Goal: Task Accomplishment & Management: Manage account settings

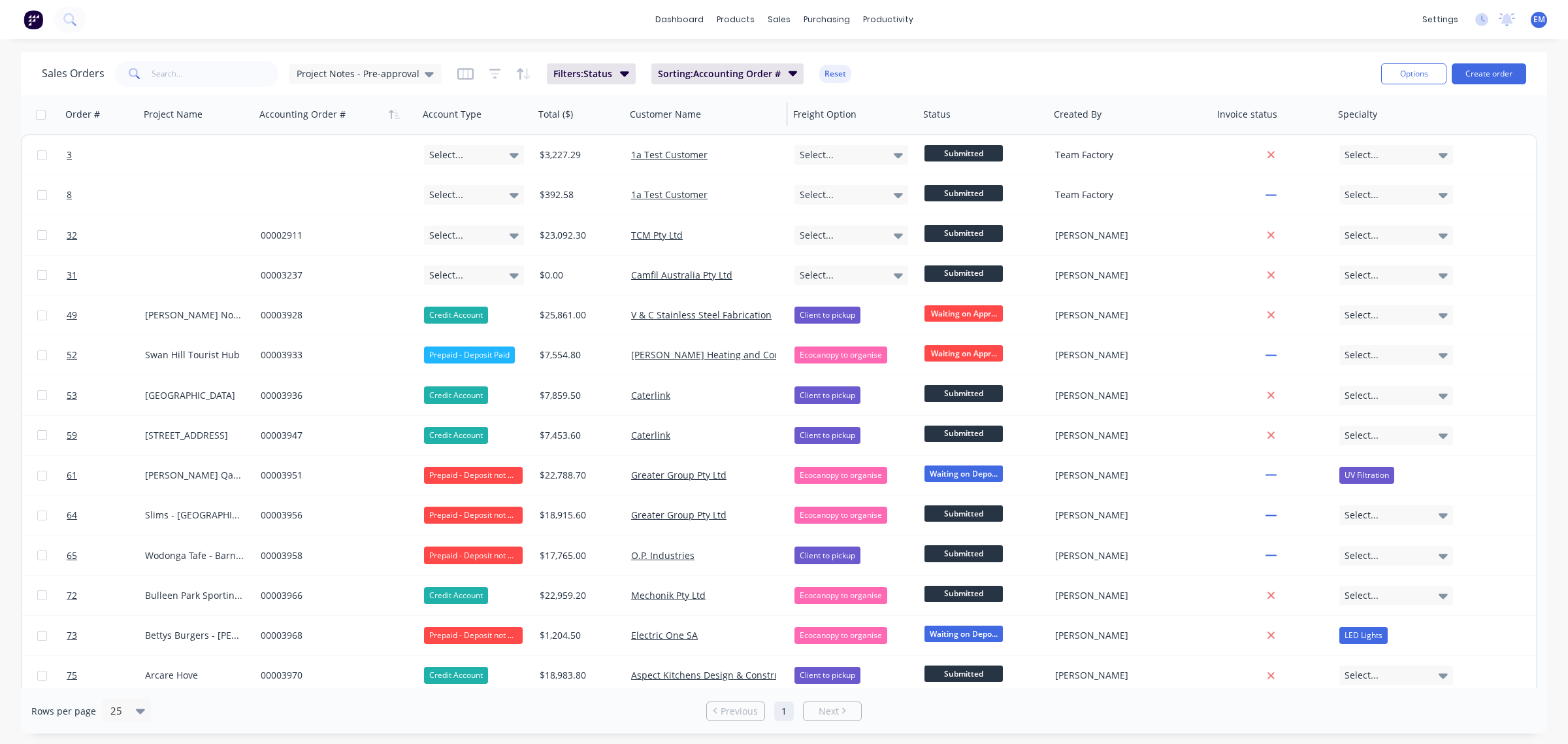
scroll to position [405, 0]
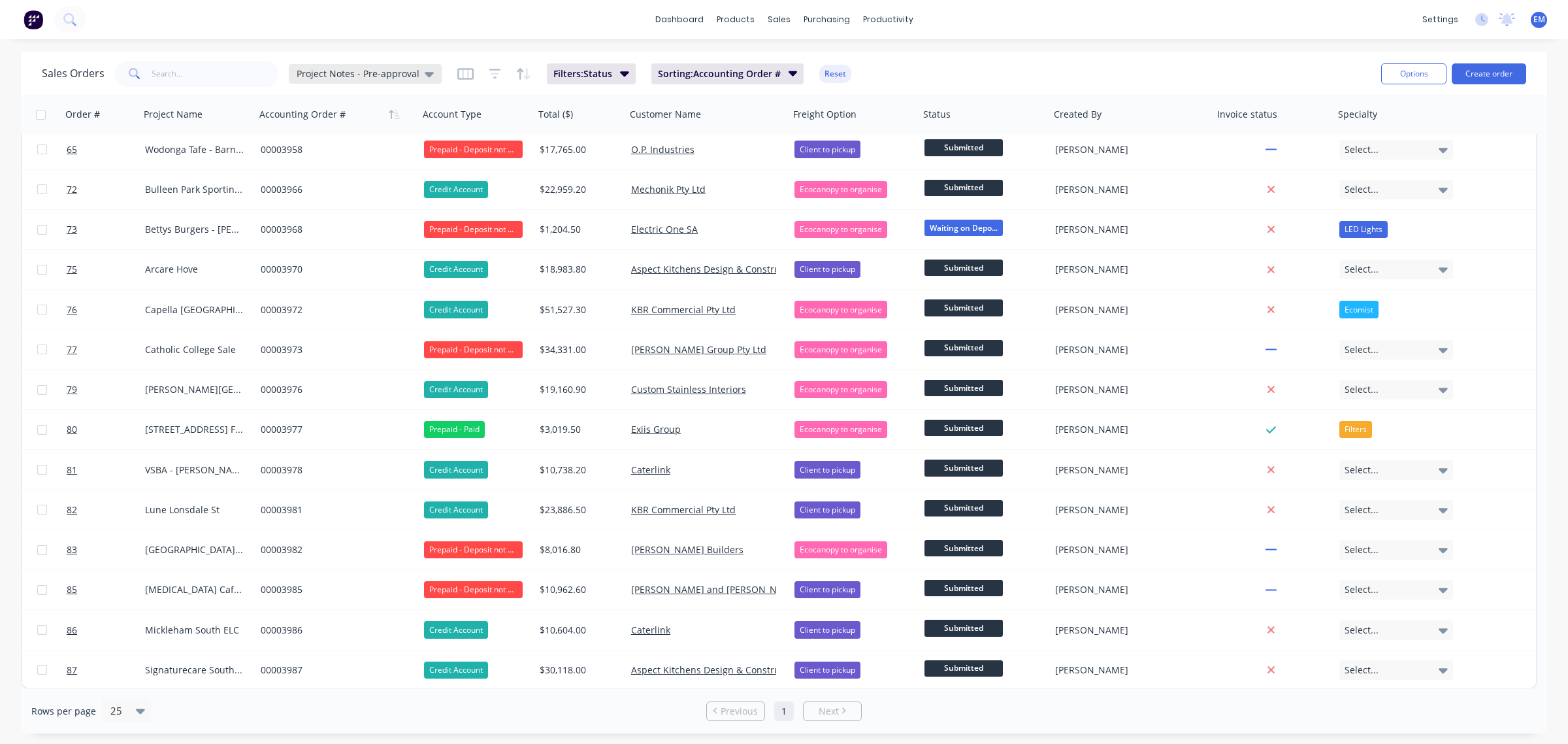
click at [425, 74] on icon at bounding box center [429, 74] width 9 height 5
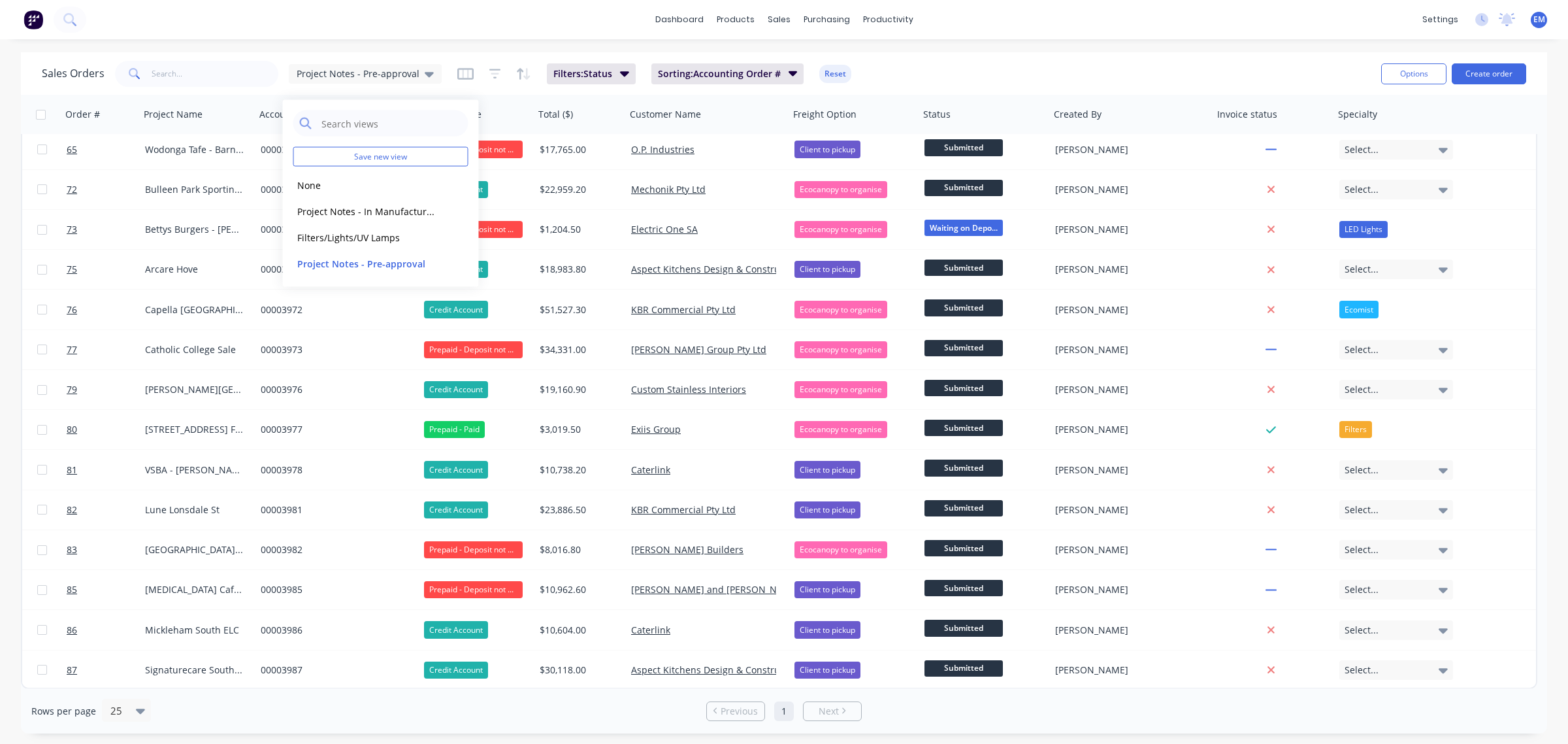
click at [928, 61] on div "Sales Orders Project Notes - Pre-approval Filters: Status Sorting: Accounting O…" at bounding box center [705, 73] width 1329 height 32
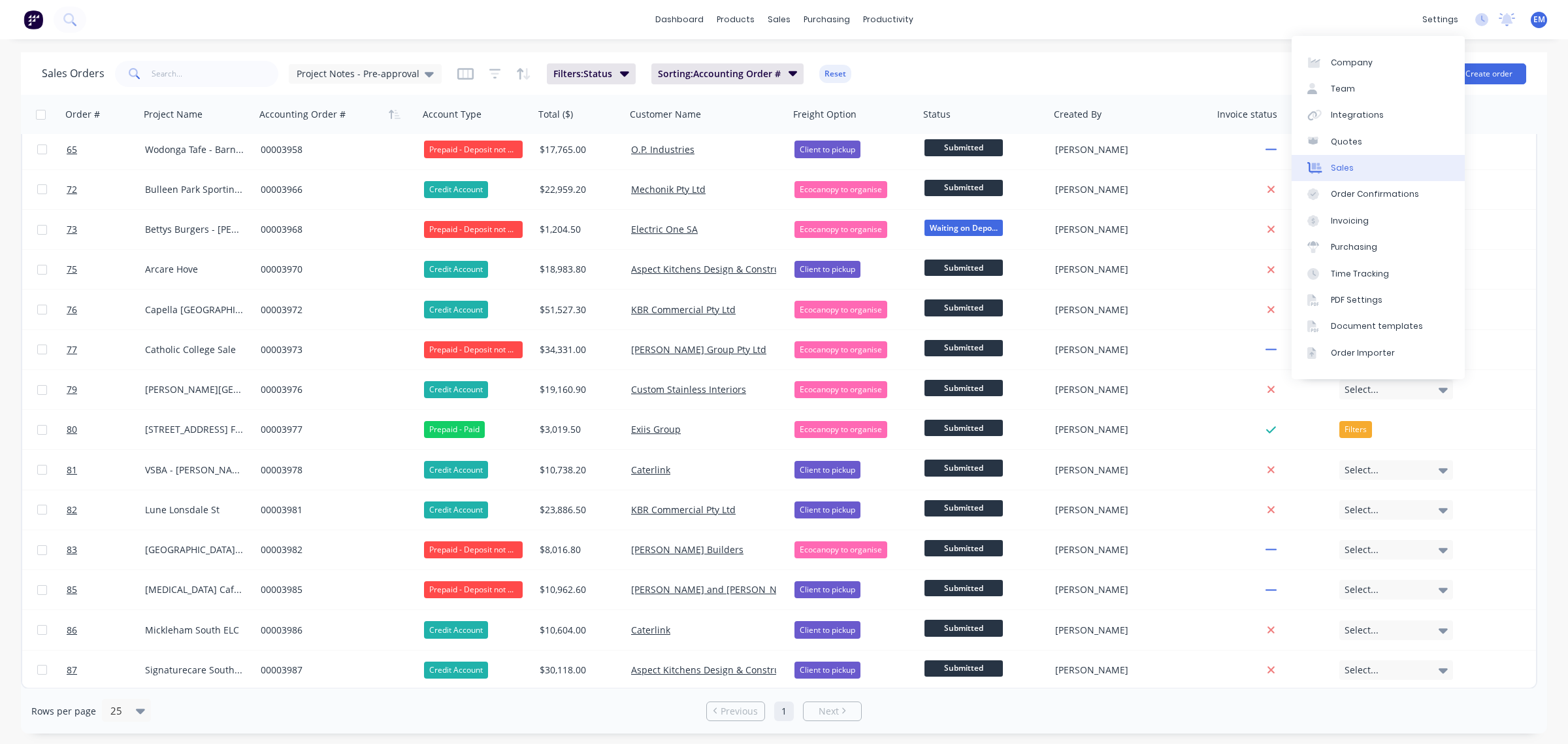
click at [1379, 167] on link "Sales" at bounding box center [1378, 167] width 173 height 27
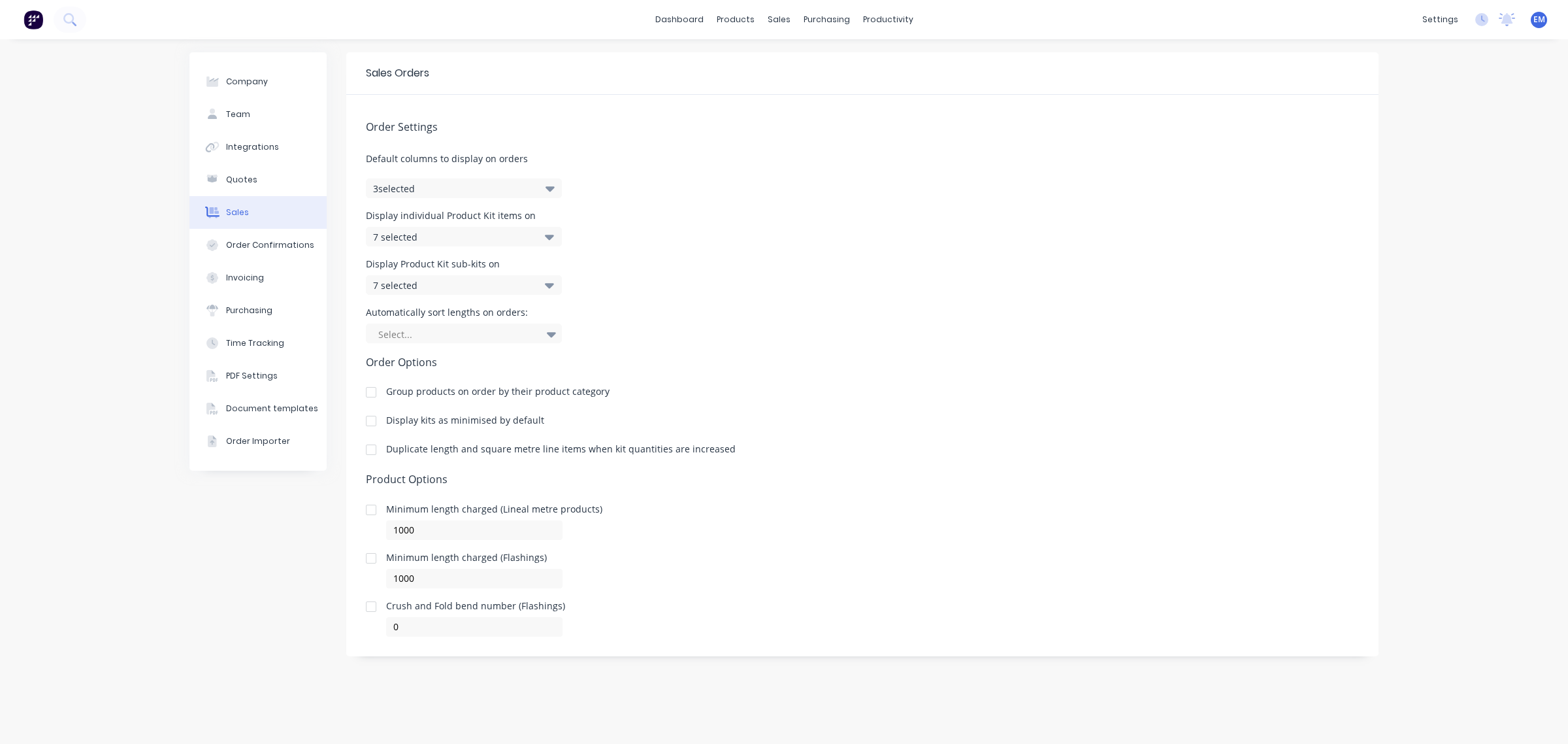
click at [530, 191] on button "3 selected" at bounding box center [463, 188] width 196 height 20
click at [667, 204] on div "Order Settings Default columns to display on orders 3 selected Display individu…" at bounding box center [862, 365] width 1032 height 541
click at [477, 240] on div "7 selected" at bounding box center [450, 237] width 154 height 14
click at [697, 258] on div "Order Settings Default columns to display on orders 3 selected Display individu…" at bounding box center [862, 365] width 1032 height 541
click at [242, 118] on div "Team" at bounding box center [238, 114] width 25 height 12
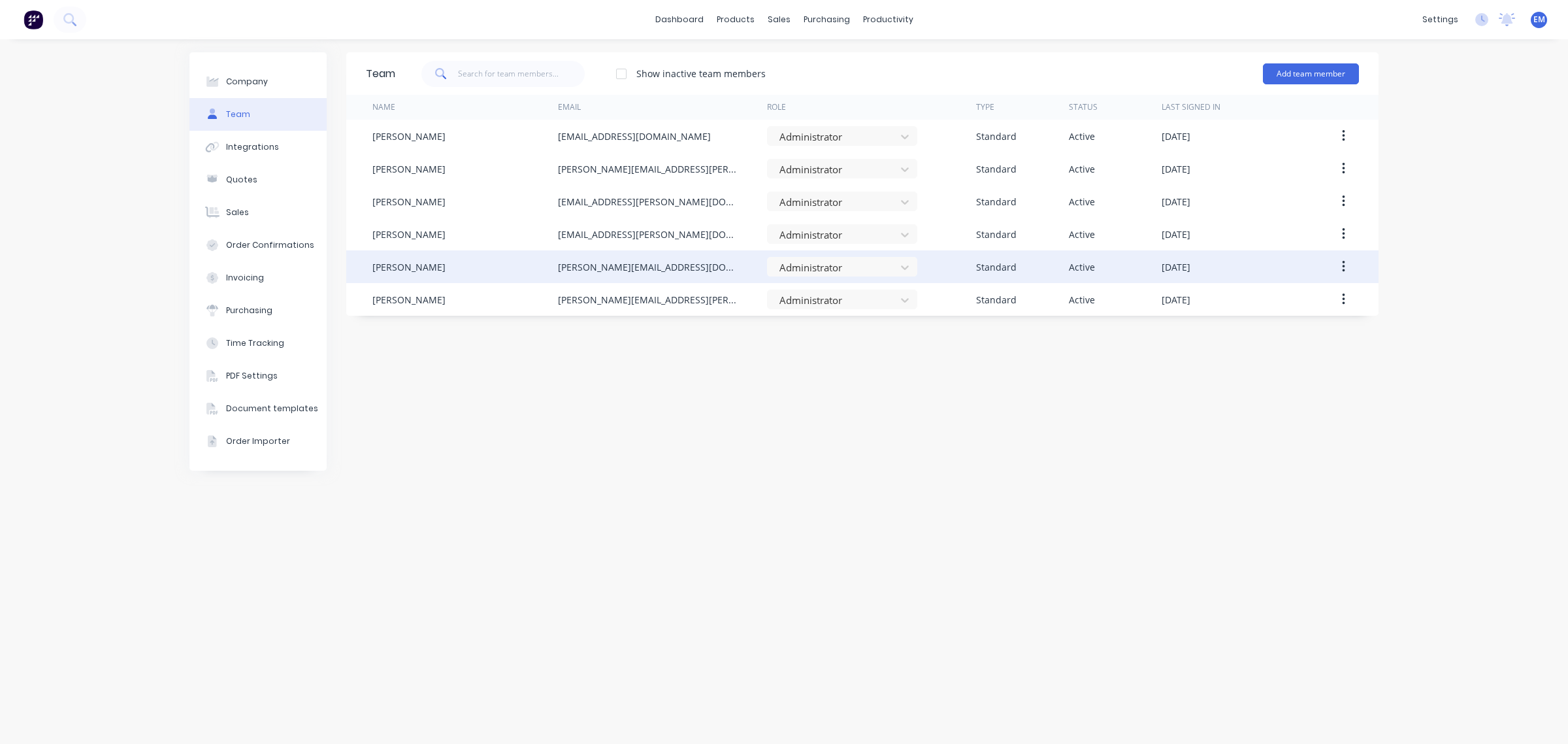
click at [1343, 263] on icon "button" at bounding box center [1343, 267] width 3 height 12
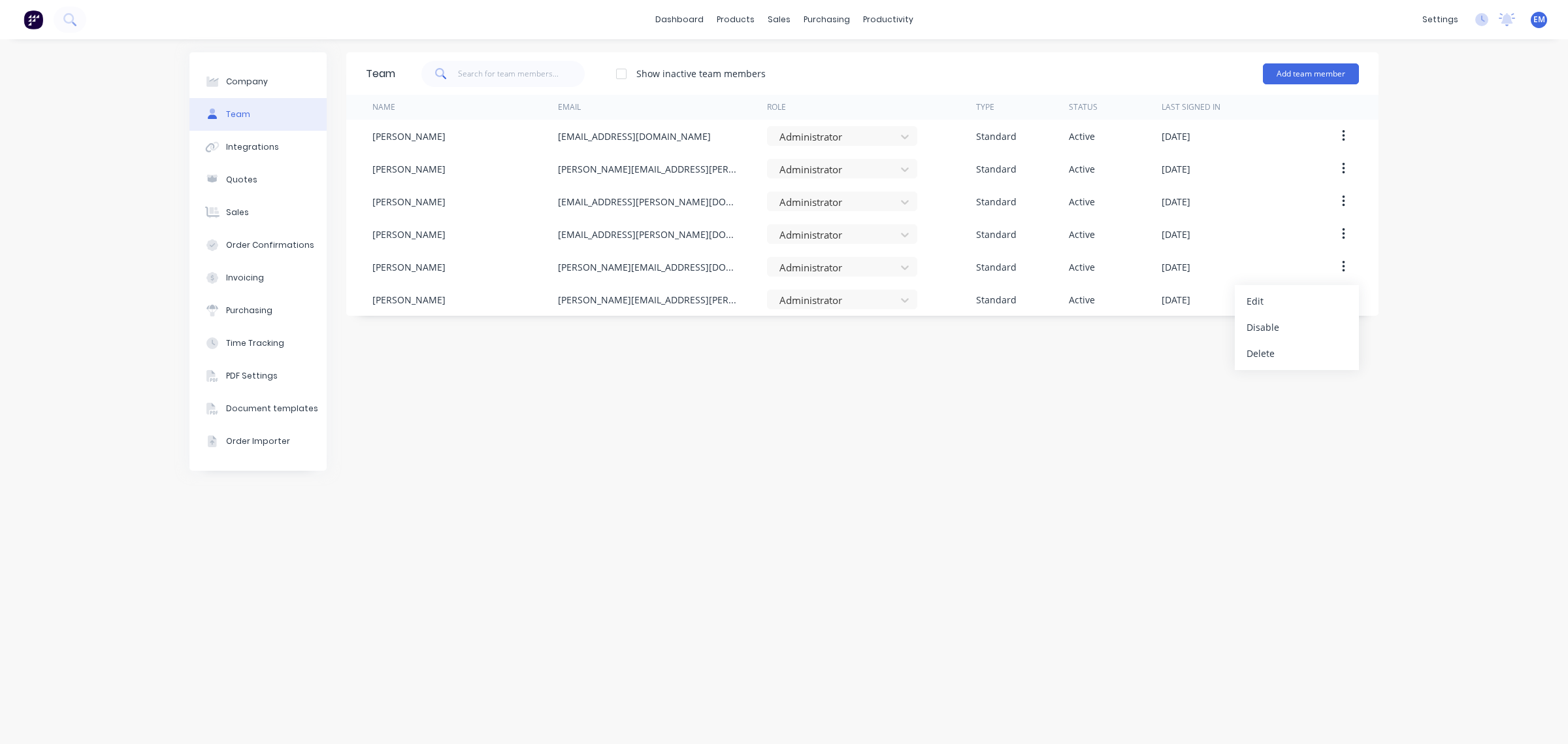
click at [1458, 254] on div "Company Team Integrations Quotes Sales Order Confirmations Invoicing Purchasing…" at bounding box center [784, 392] width 1568 height 705
click at [246, 83] on div "Company" at bounding box center [247, 82] width 41 height 12
select select "AU"
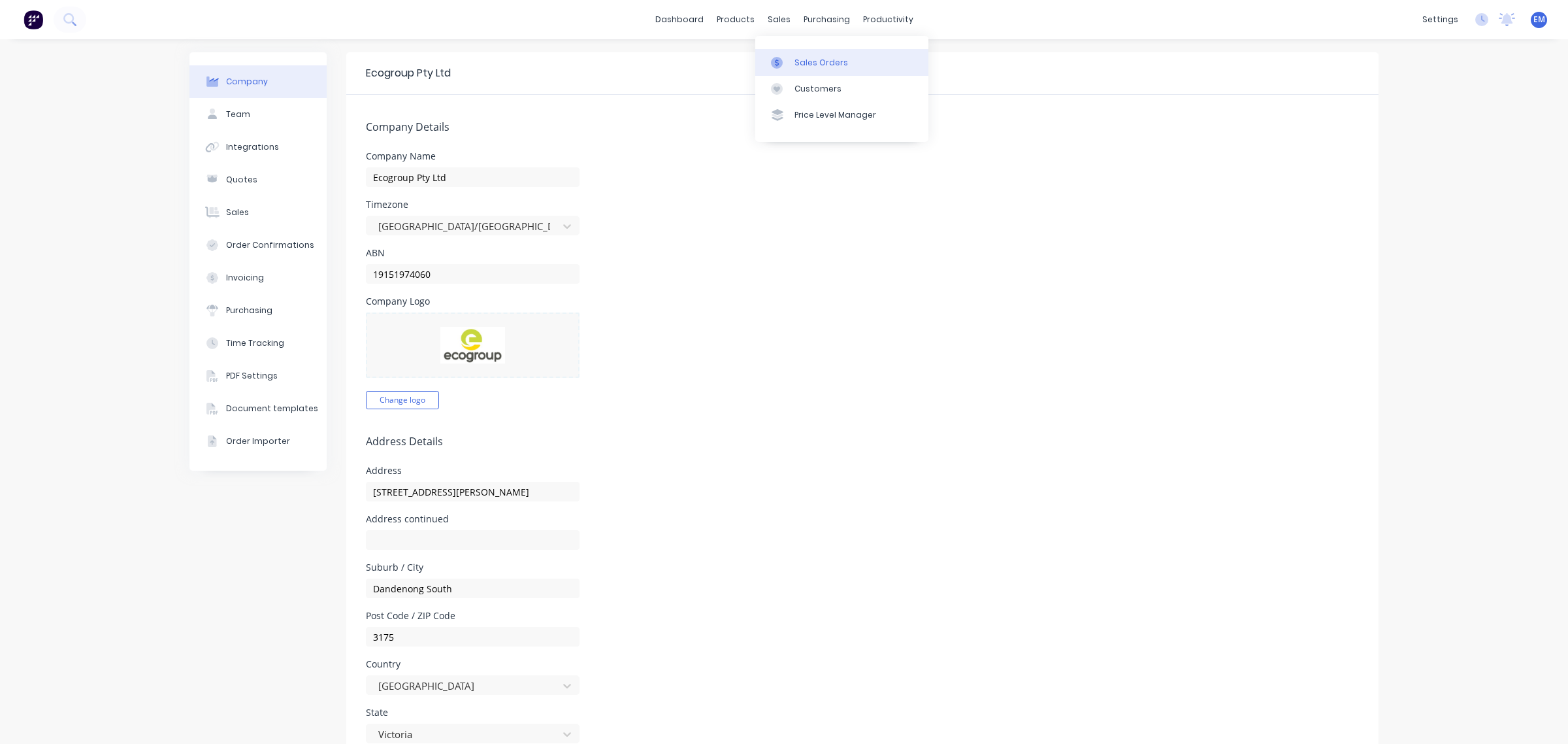
click at [794, 57] on div "Sales Orders" at bounding box center [820, 63] width 53 height 12
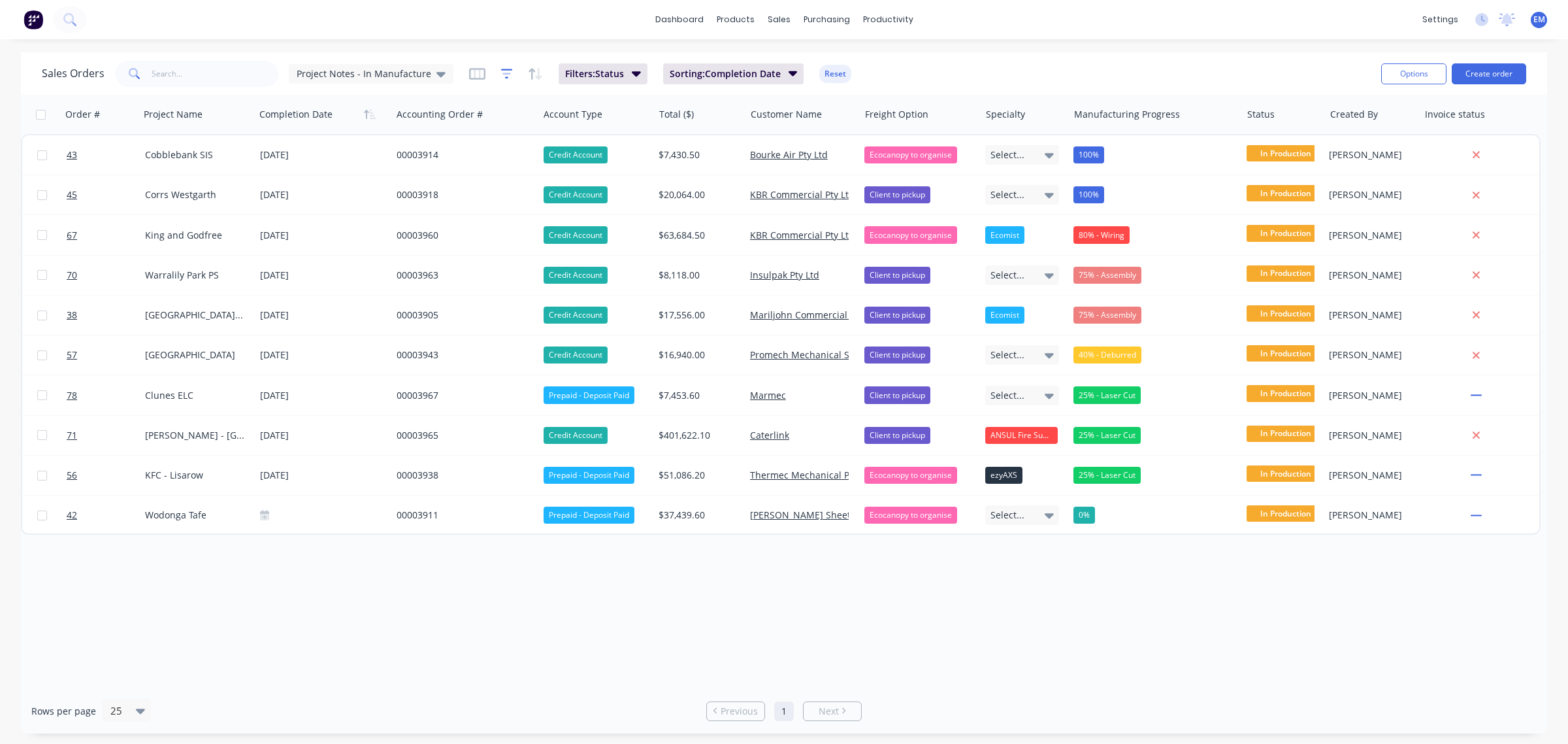
click at [503, 73] on icon "button" at bounding box center [507, 74] width 9 height 2
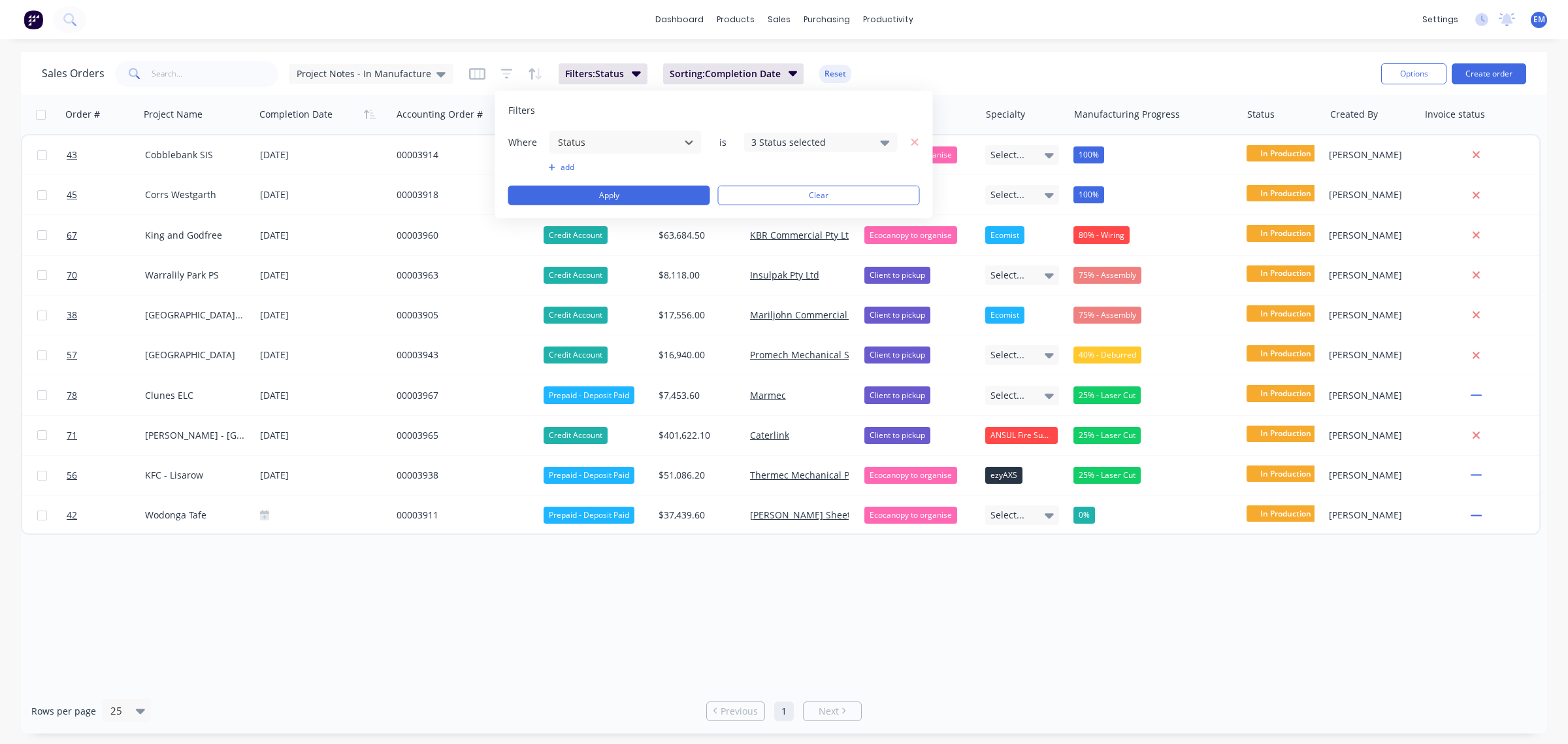
click at [903, 59] on div "Sales Orders Project Notes - In Manufacture Filters: Status Sorting: Completion…" at bounding box center [705, 73] width 1329 height 32
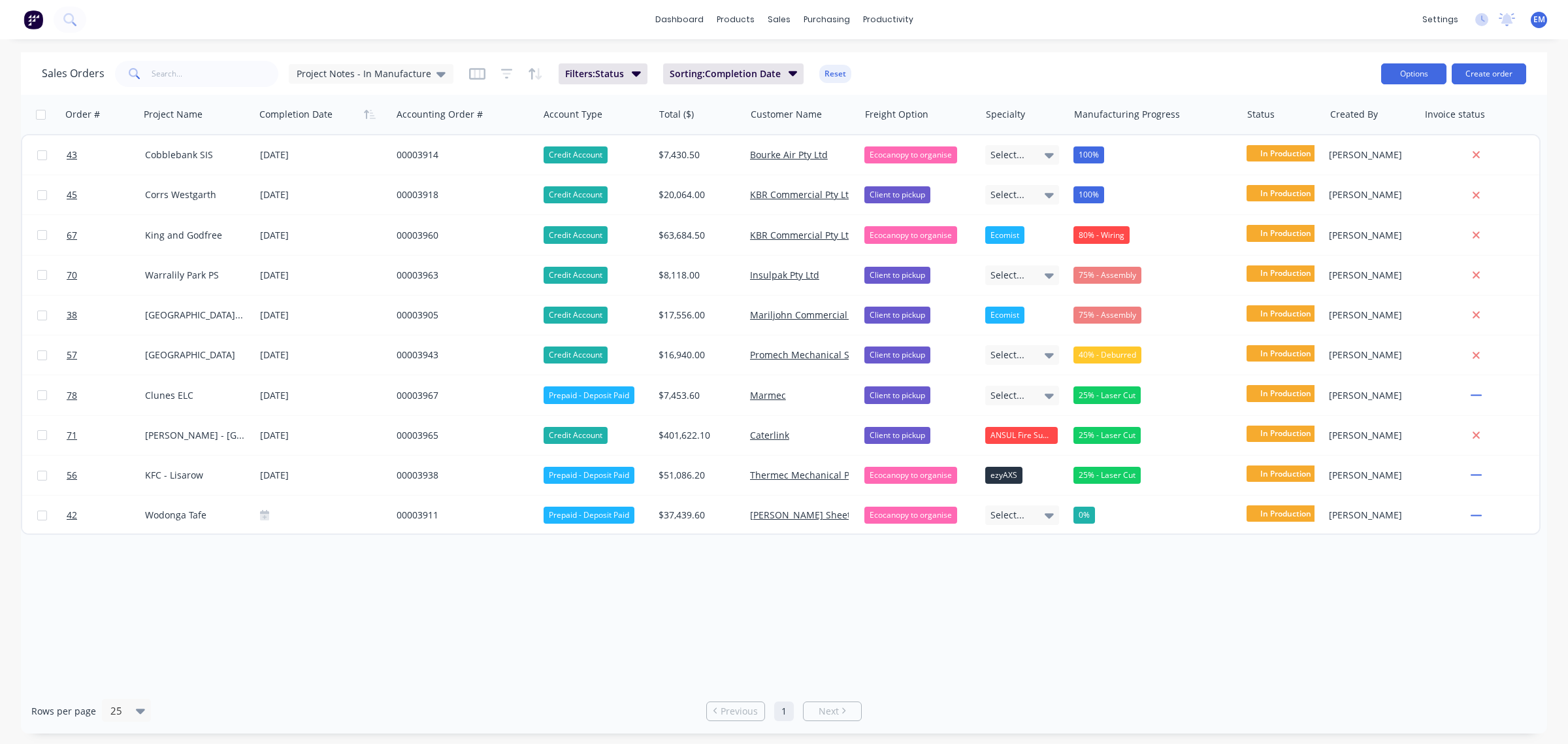
click at [1424, 77] on button "Options" at bounding box center [1414, 73] width 65 height 21
click at [1346, 162] on div "Export" at bounding box center [1374, 158] width 120 height 19
click at [1168, 53] on div "Sales Orders Project Notes - In Manufacture Filters: Status Sorting: Completion…" at bounding box center [783, 73] width 1526 height 42
